Goal: Navigation & Orientation: Find specific page/section

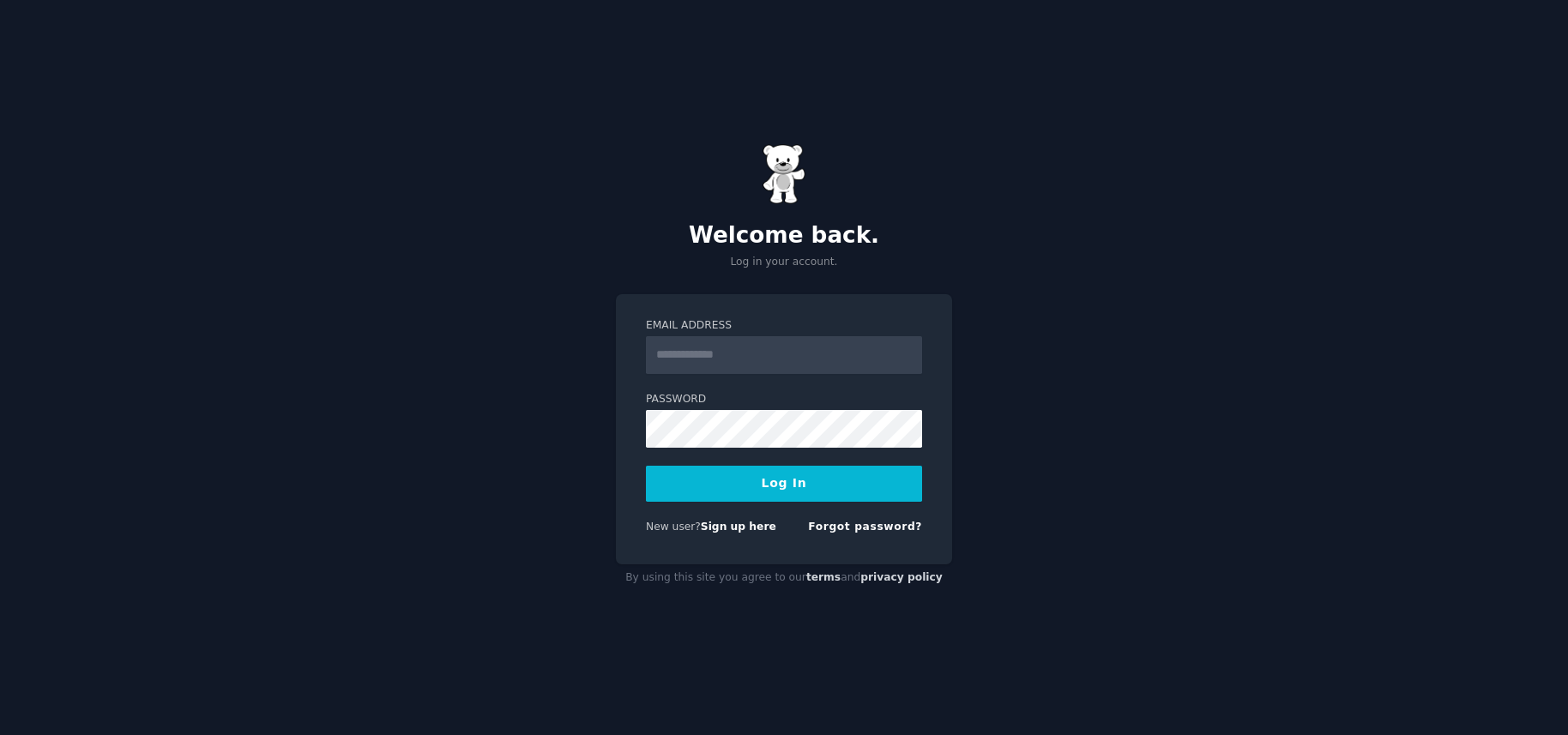
type input "**********"
click at [753, 499] on button "Log In" at bounding box center [784, 484] width 276 height 36
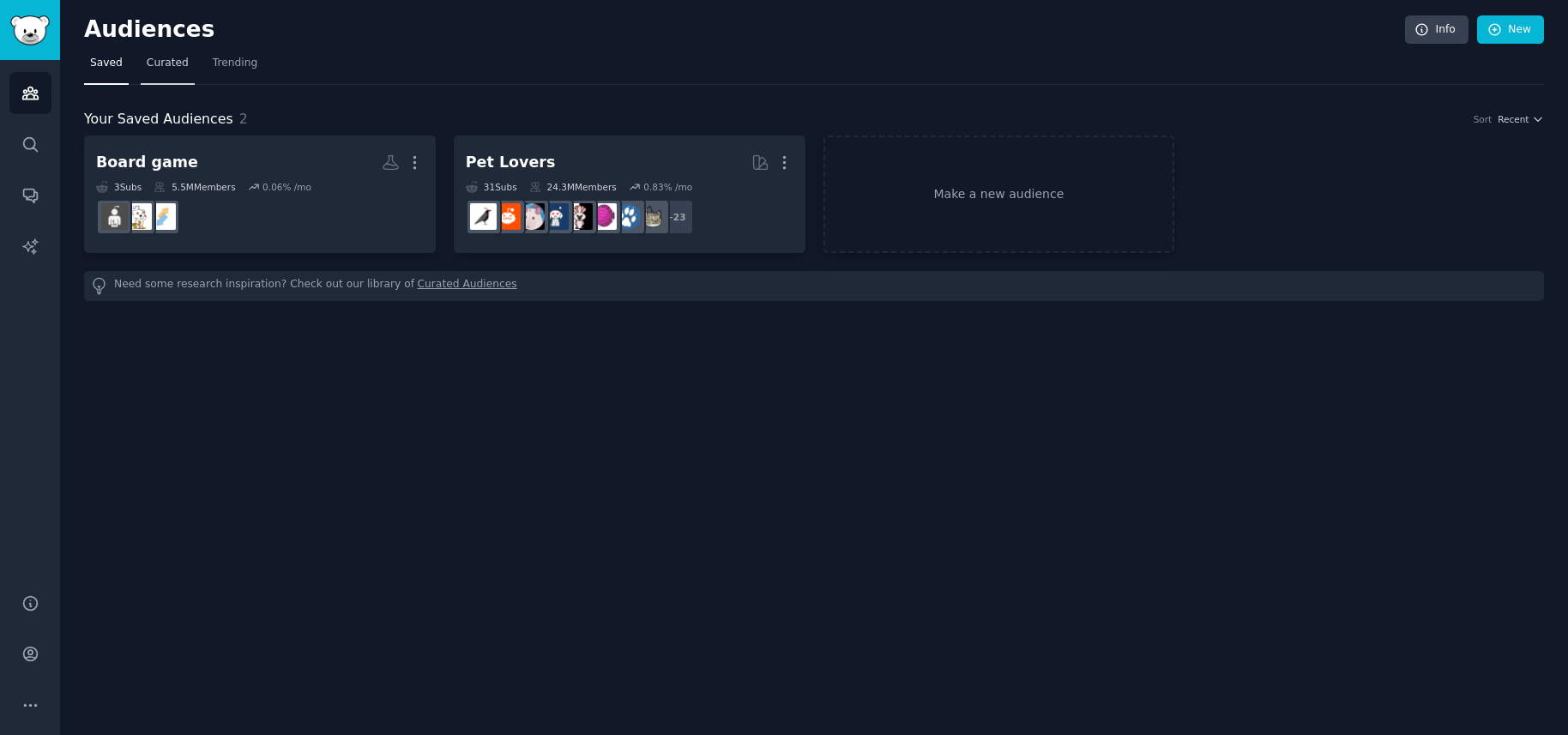
click at [165, 60] on span "Curated" at bounding box center [167, 64] width 42 height 16
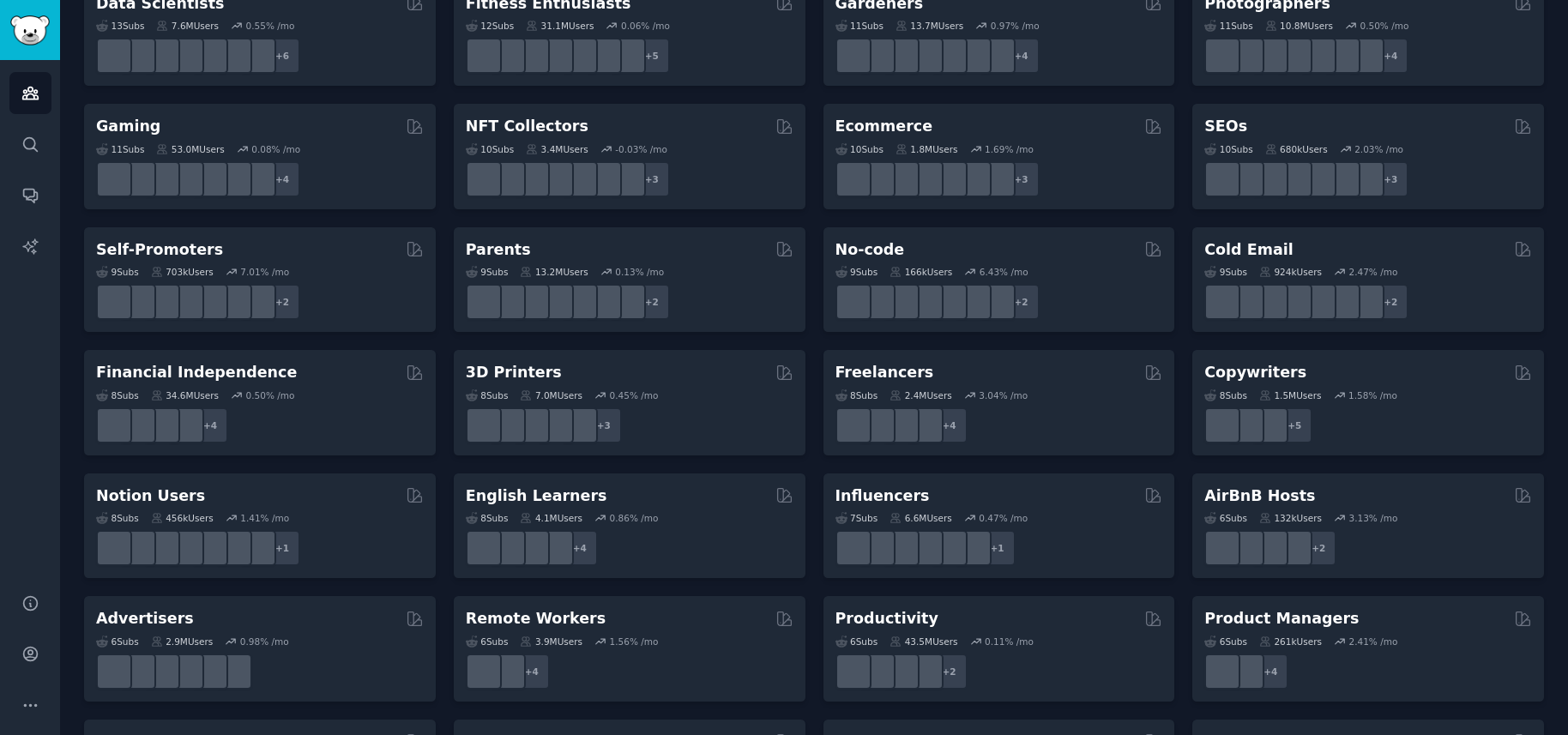
scroll to position [638, 0]
